Goal: Transaction & Acquisition: Purchase product/service

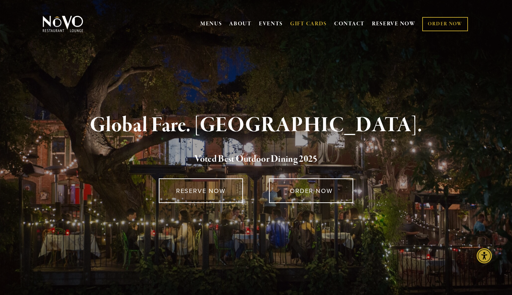
click at [308, 26] on link "GIFT CARDS" at bounding box center [308, 23] width 37 height 13
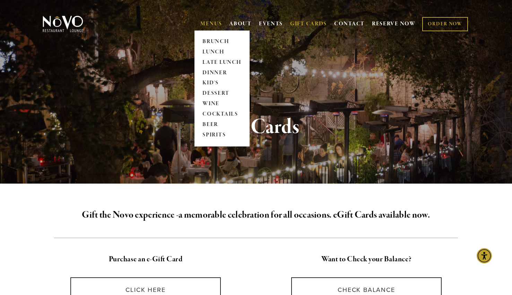
click at [207, 24] on link "MENUS" at bounding box center [212, 23] width 22 height 7
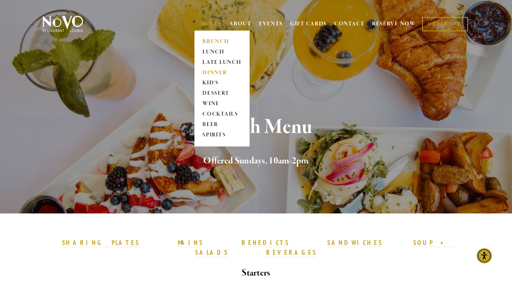
click at [214, 72] on link "DINNER" at bounding box center [222, 73] width 43 height 10
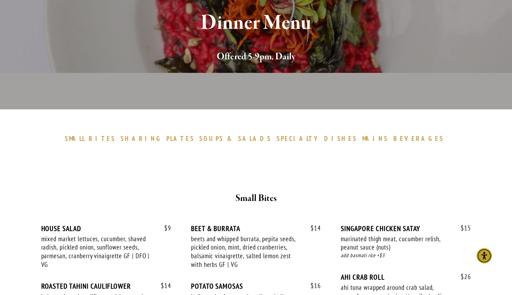
scroll to position [141, 0]
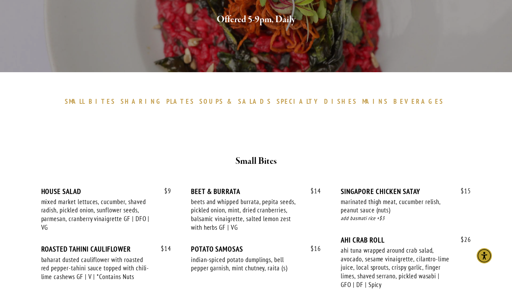
click at [394, 102] on span "BEVERAGES" at bounding box center [419, 101] width 51 height 8
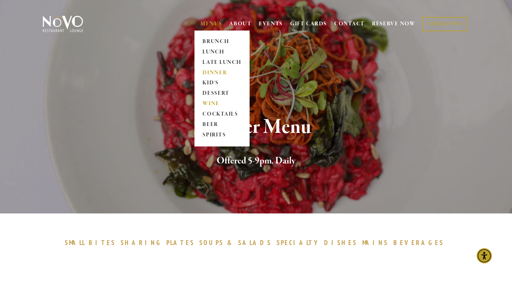
click at [210, 104] on link "WINE" at bounding box center [222, 104] width 43 height 10
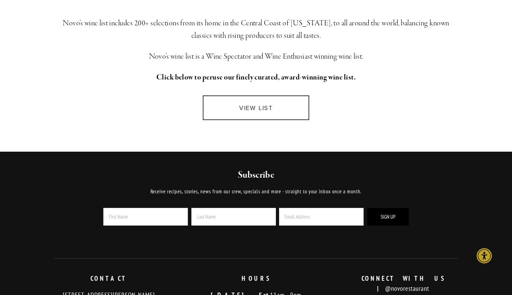
scroll to position [190, 0]
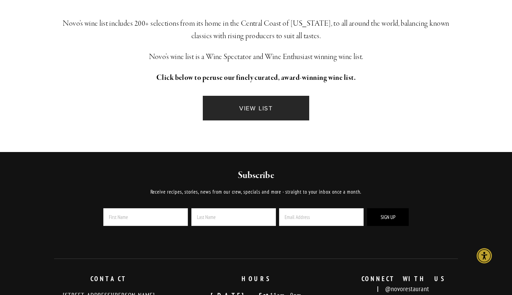
click at [260, 104] on link "VIEW LIST" at bounding box center [256, 108] width 106 height 25
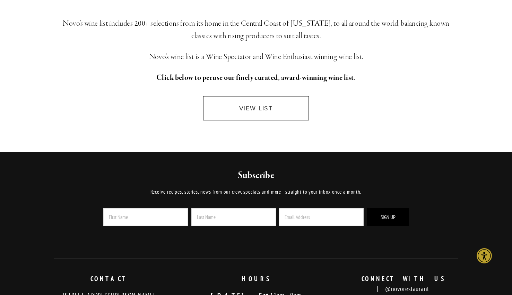
scroll to position [0, 0]
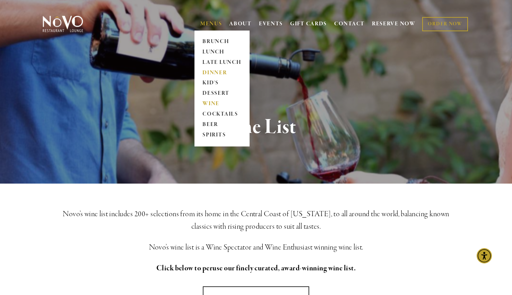
click at [216, 72] on link "DINNER" at bounding box center [222, 73] width 43 height 10
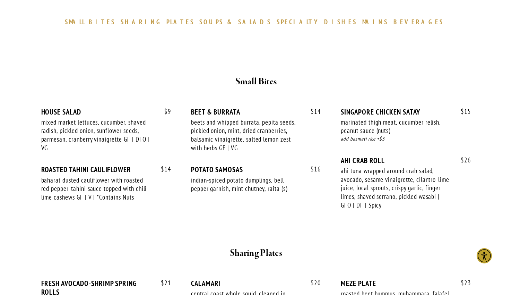
scroll to position [230, 0]
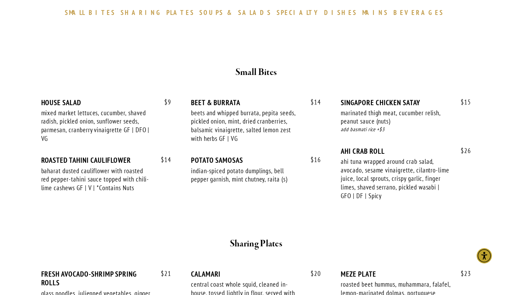
click at [363, 13] on span "MAINS" at bounding box center [376, 12] width 26 height 8
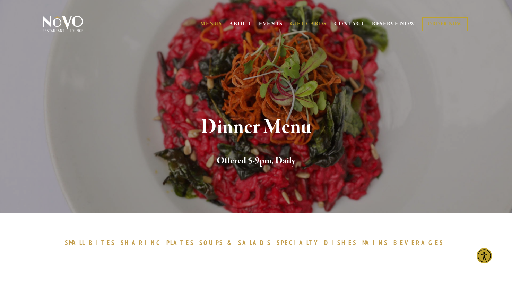
click at [309, 24] on link "GIFT CARDS" at bounding box center [308, 23] width 37 height 13
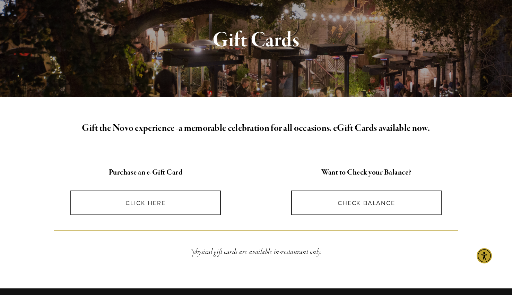
scroll to position [87, 0]
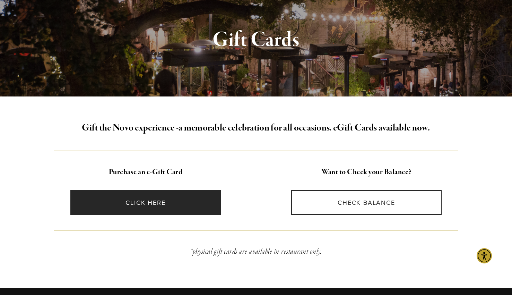
click at [154, 204] on link "CLICK HERE" at bounding box center [145, 202] width 151 height 25
